Goal: Transaction & Acquisition: Book appointment/travel/reservation

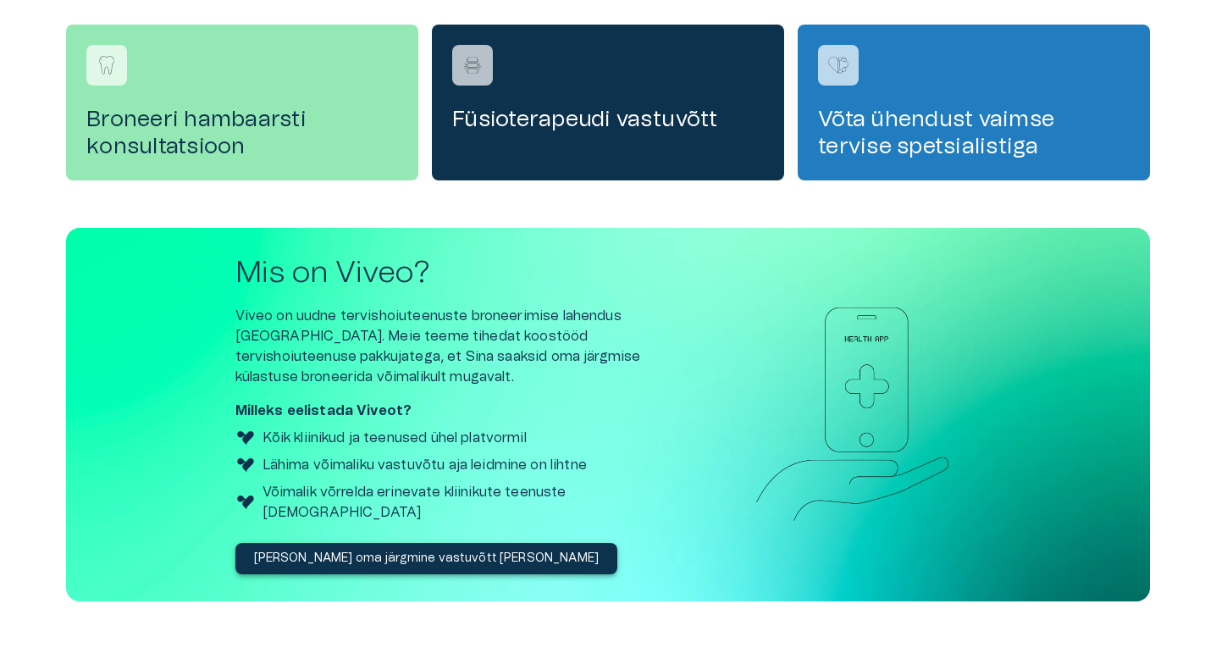
scroll to position [547, 0]
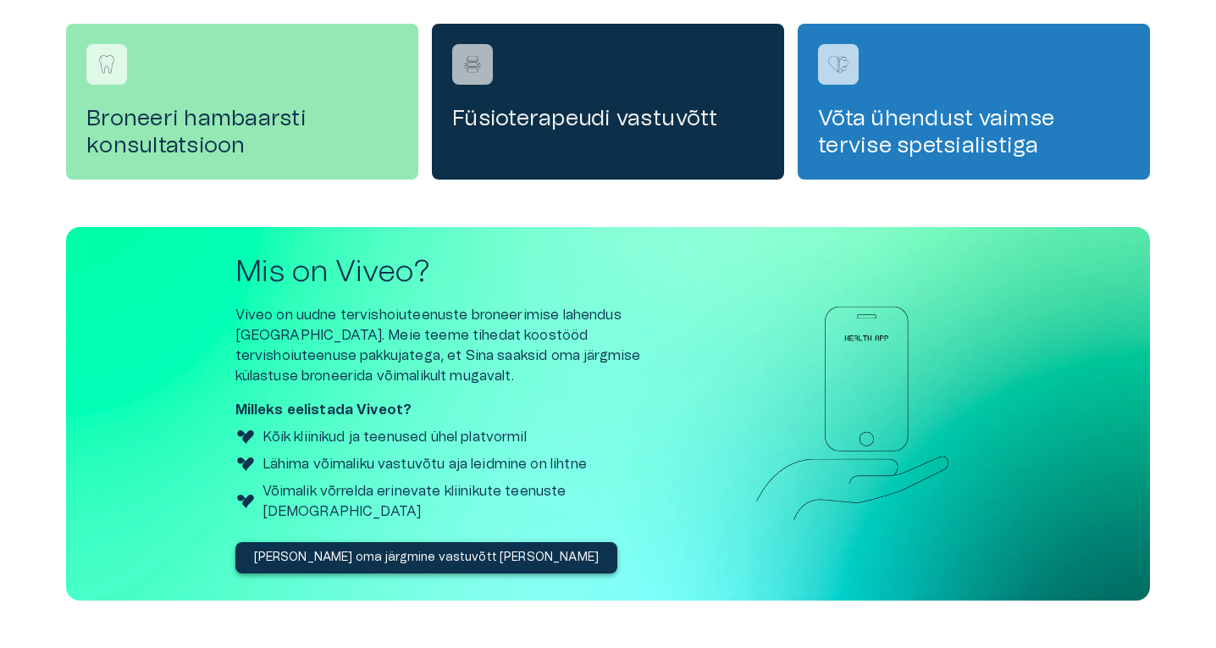
click at [700, 119] on h4 "Füsioterapeudi vastuvõtt" at bounding box center [608, 118] width 312 height 27
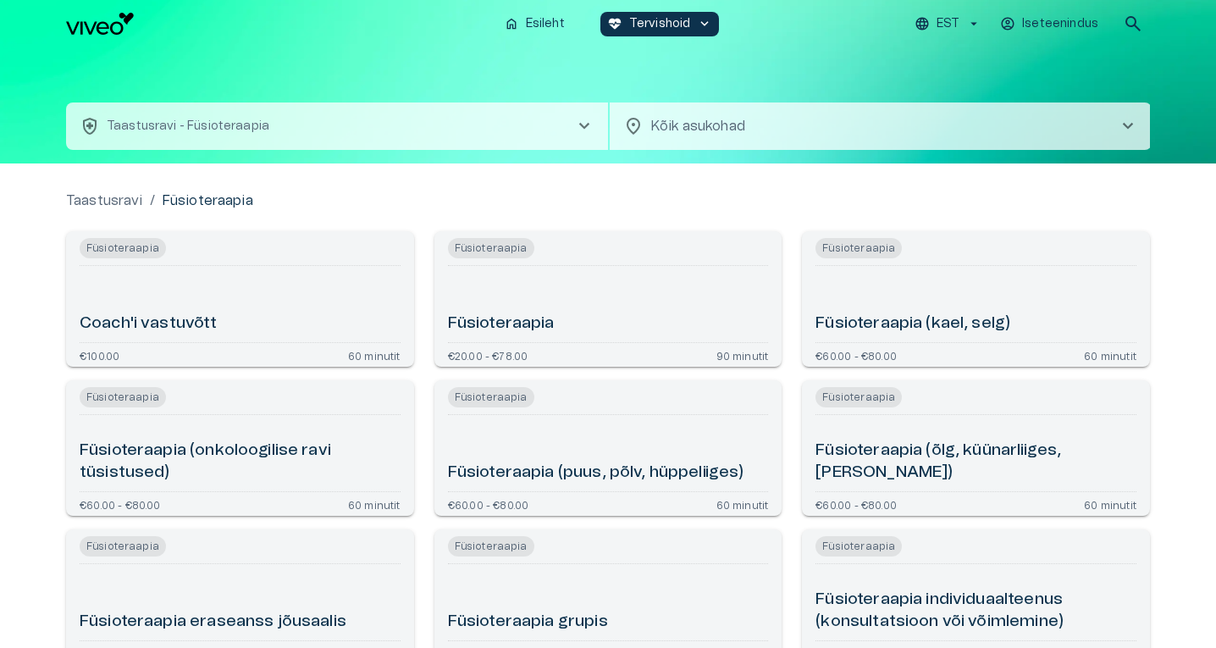
click at [677, 294] on div "Füsioteraapia" at bounding box center [608, 304] width 321 height 63
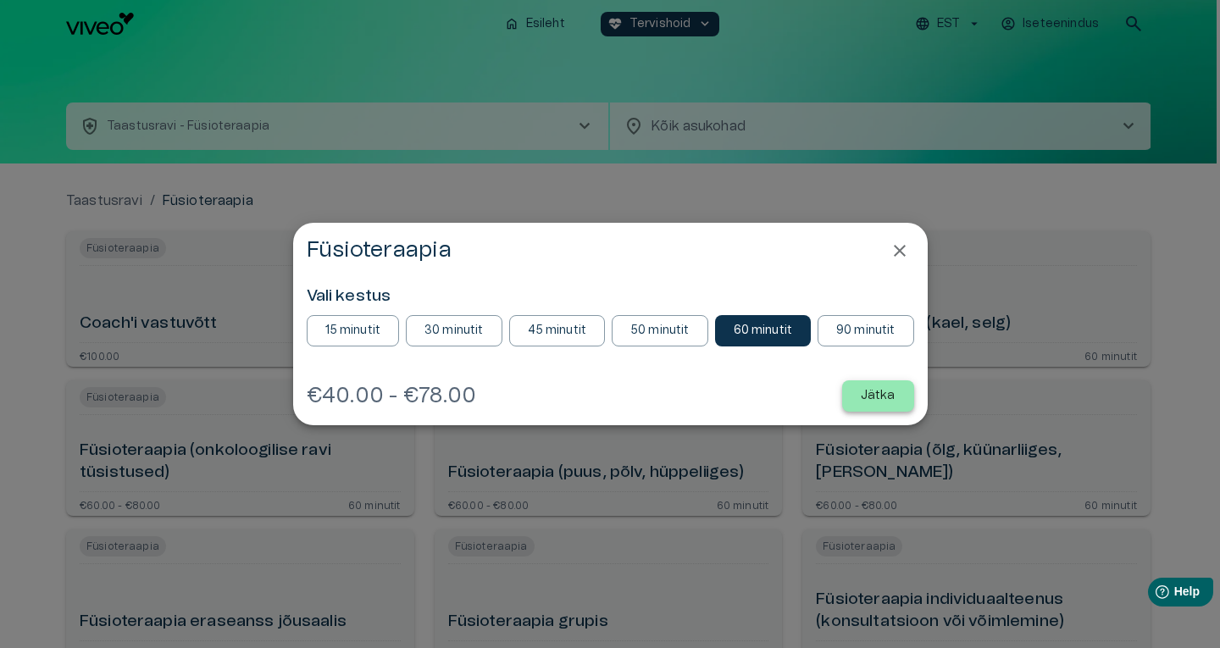
click at [870, 390] on p "Jätka" at bounding box center [877, 396] width 35 height 18
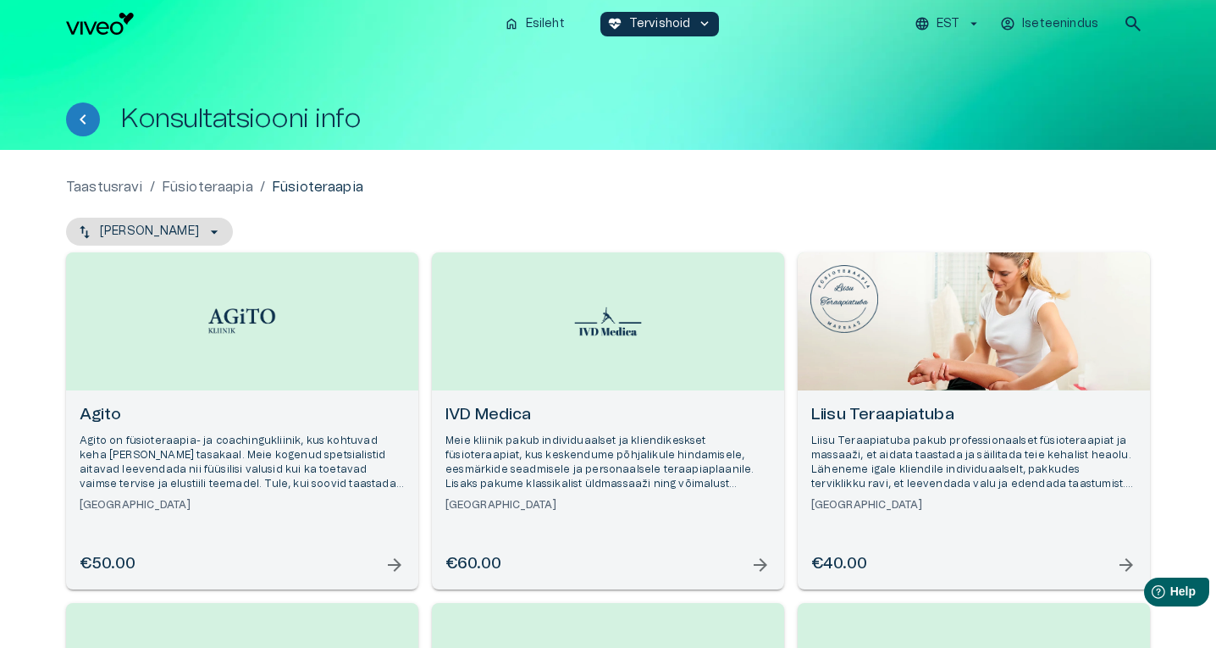
click at [870, 390] on div "Open selected supplier available booking dates" at bounding box center [974, 321] width 352 height 138
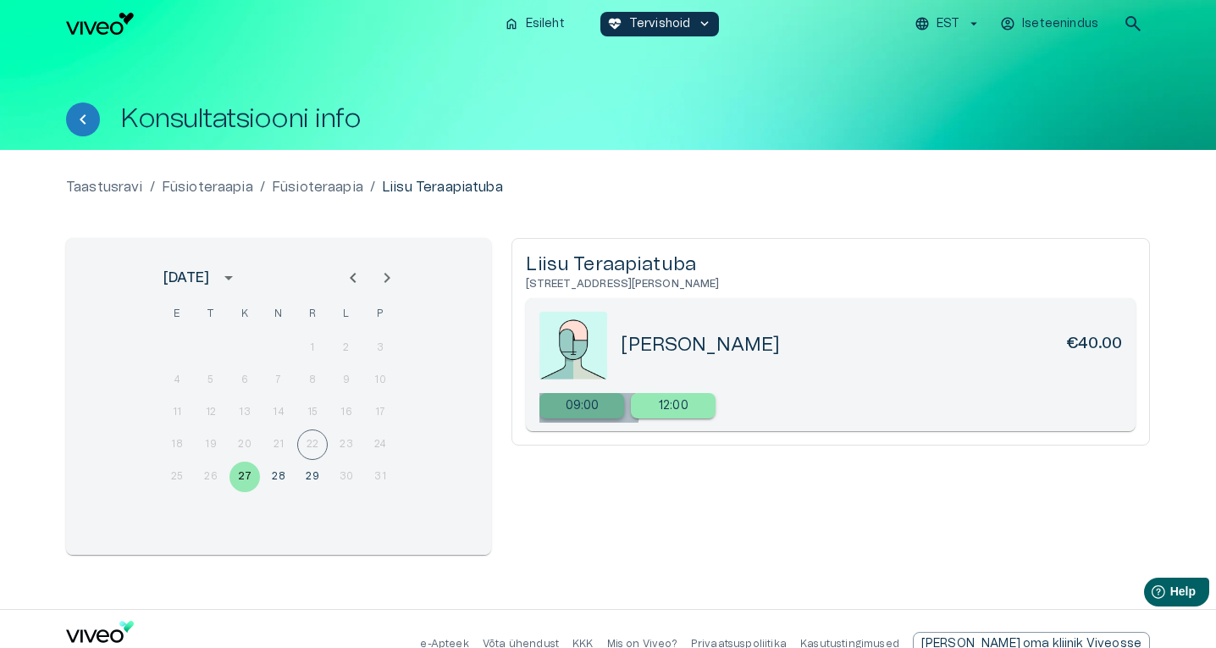
click at [587, 412] on p "09:00" at bounding box center [583, 406] width 34 height 18
